Goal: Check status: Check status

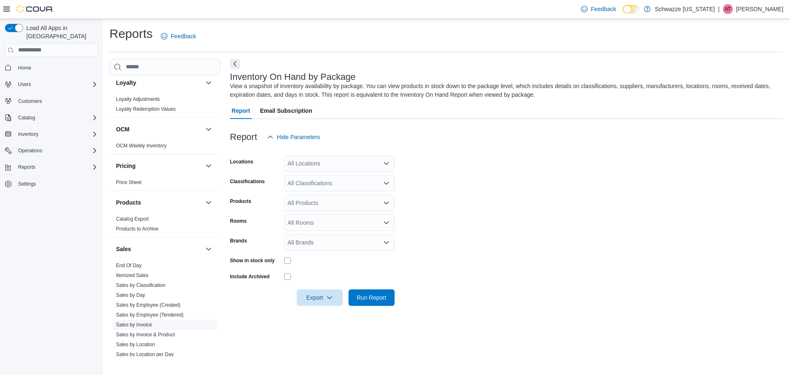
scroll to position [549, 0]
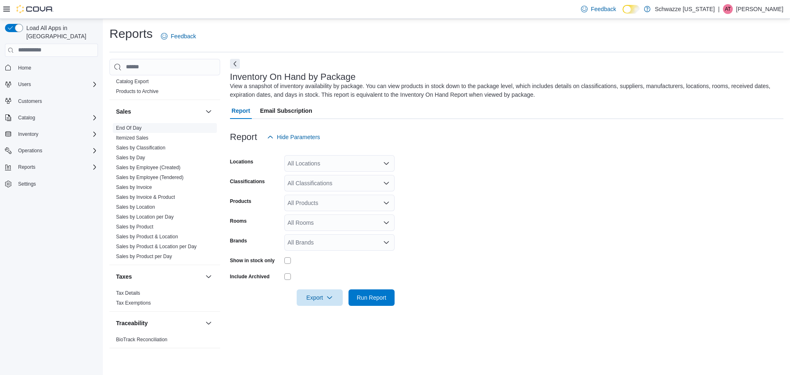
click at [142, 128] on span "End Of Day" at bounding box center [165, 128] width 104 height 10
click at [127, 123] on span "End Of Day" at bounding box center [165, 128] width 104 height 10
click at [132, 126] on link "End Of Day" at bounding box center [129, 128] width 26 height 6
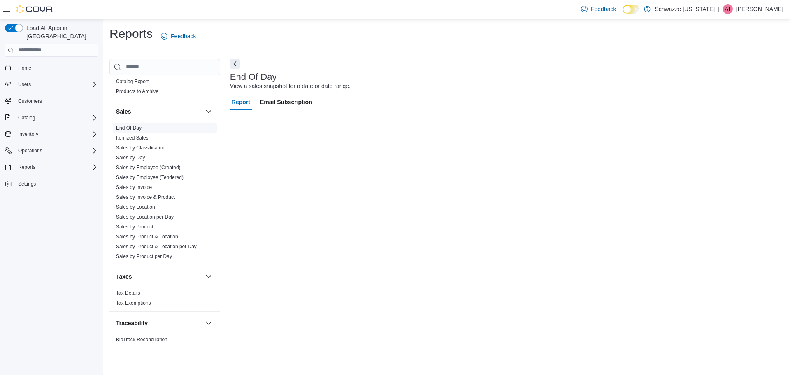
click at [132, 126] on link "End Of Day" at bounding box center [129, 128] width 26 height 6
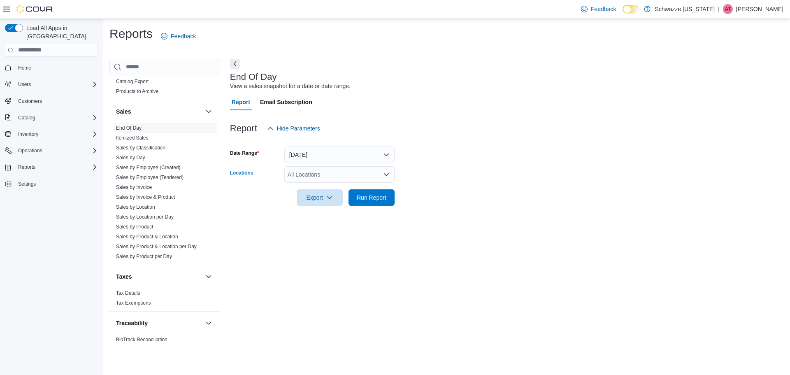
click at [315, 169] on div "All Locations" at bounding box center [339, 174] width 110 height 16
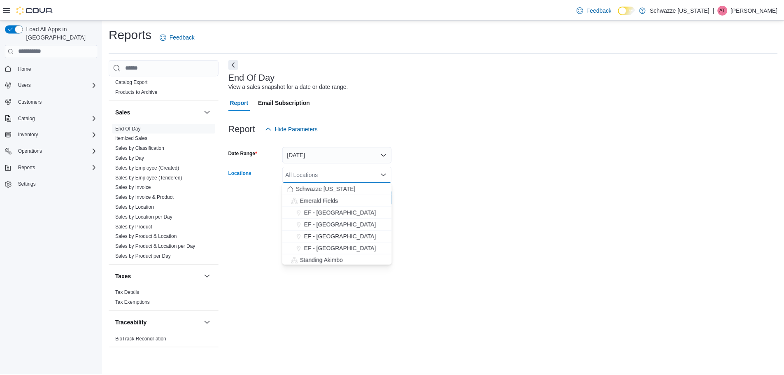
scroll to position [82, 0]
click at [324, 226] on span "SB - Arapahoe" at bounding box center [324, 225] width 37 height 8
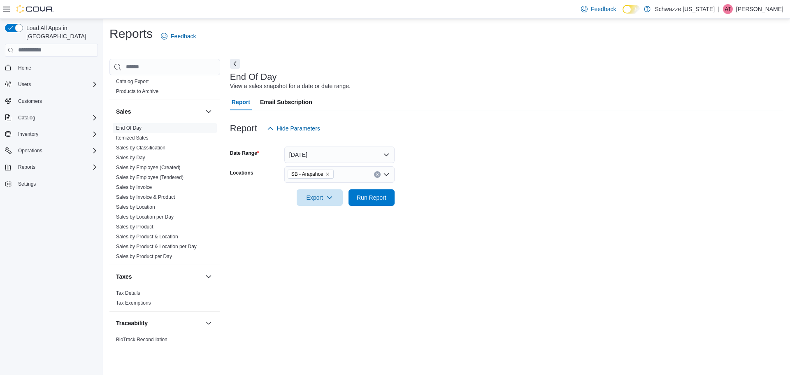
click at [448, 220] on div "End Of Day View a sales snapshot for a date or date range. Report Email Subscri…" at bounding box center [506, 207] width 553 height 297
click at [369, 193] on span "Run Report" at bounding box center [372, 197] width 30 height 8
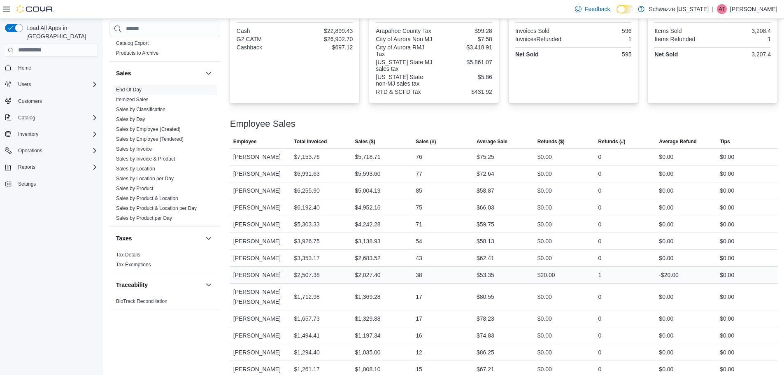
scroll to position [310, 0]
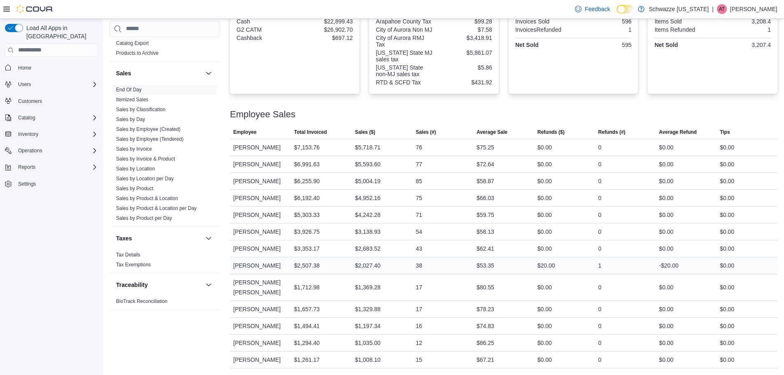
click at [362, 260] on div "$2,027.40" at bounding box center [368, 265] width 26 height 10
